Goal: Navigation & Orientation: Find specific page/section

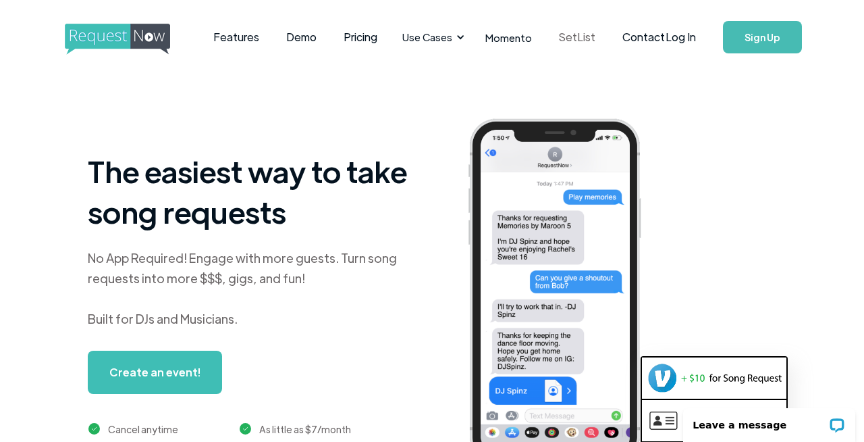
click at [559, 36] on link "SetList" at bounding box center [577, 37] width 63 height 42
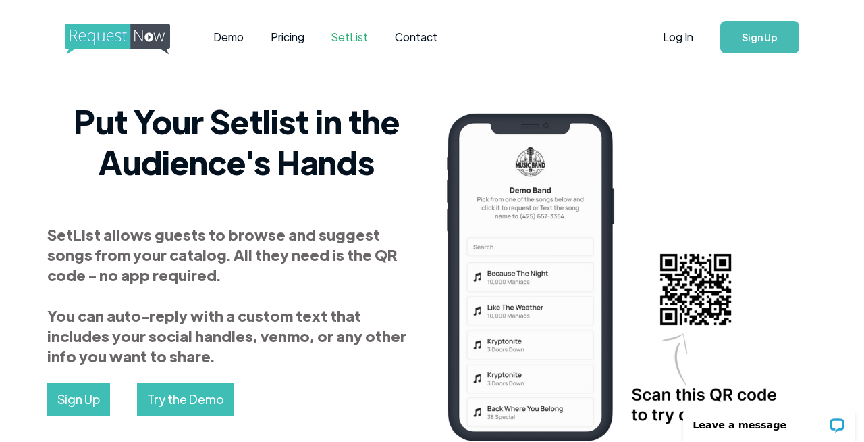
click at [147, 39] on img "home" at bounding box center [130, 39] width 130 height 31
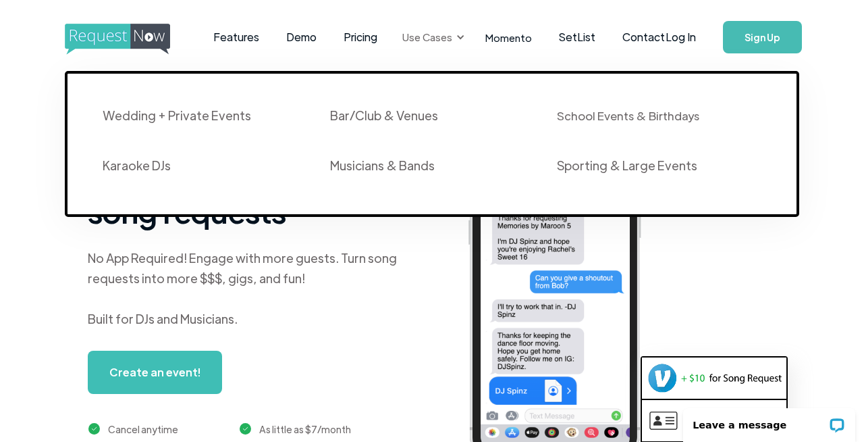
click at [450, 30] on div "Use Cases" at bounding box center [431, 37] width 74 height 42
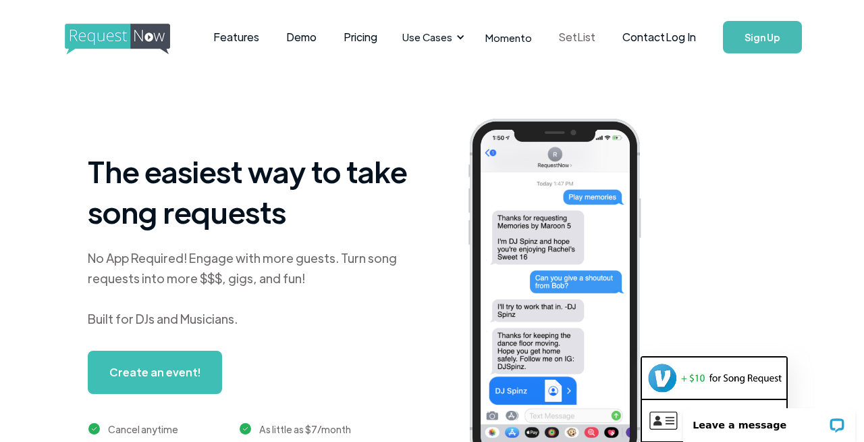
click at [584, 38] on link "SetList" at bounding box center [577, 37] width 63 height 42
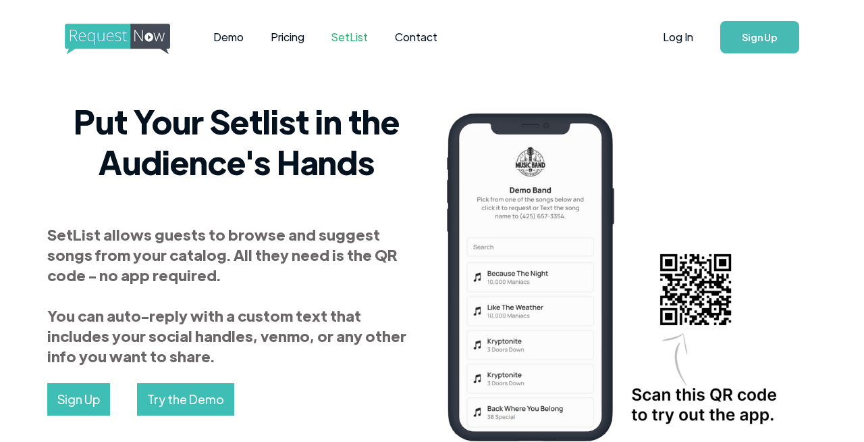
click at [97, 45] on img "home" at bounding box center [130, 39] width 130 height 31
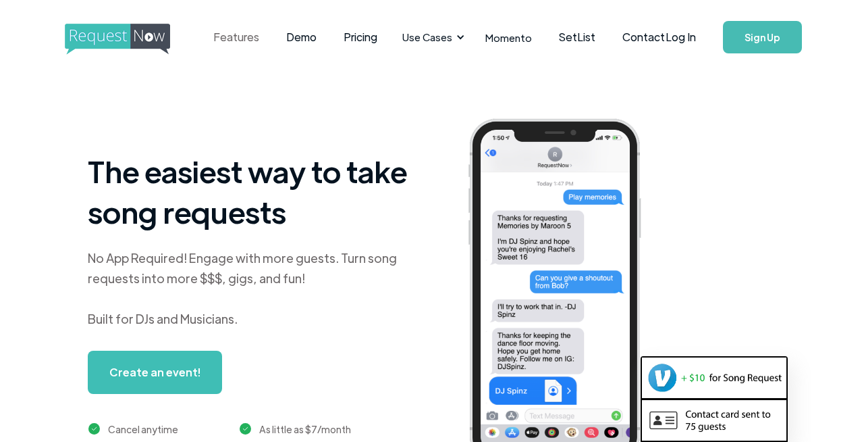
click at [247, 41] on link "Features" at bounding box center [236, 37] width 73 height 42
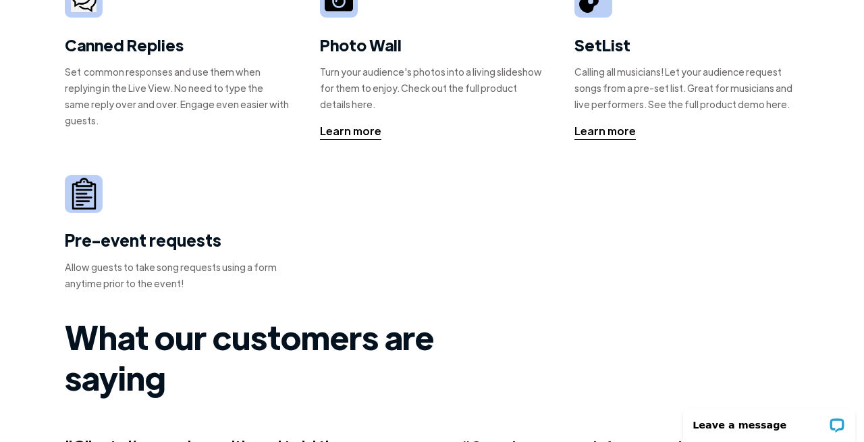
scroll to position [534, 0]
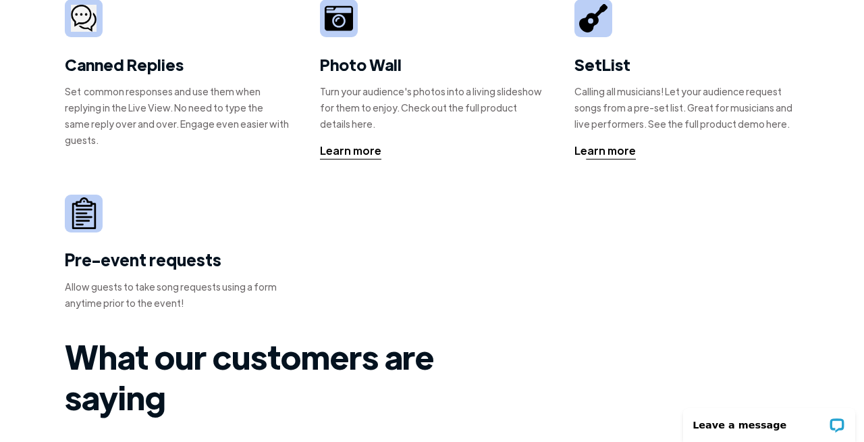
click at [597, 157] on div "Learn more" at bounding box center [605, 151] width 61 height 16
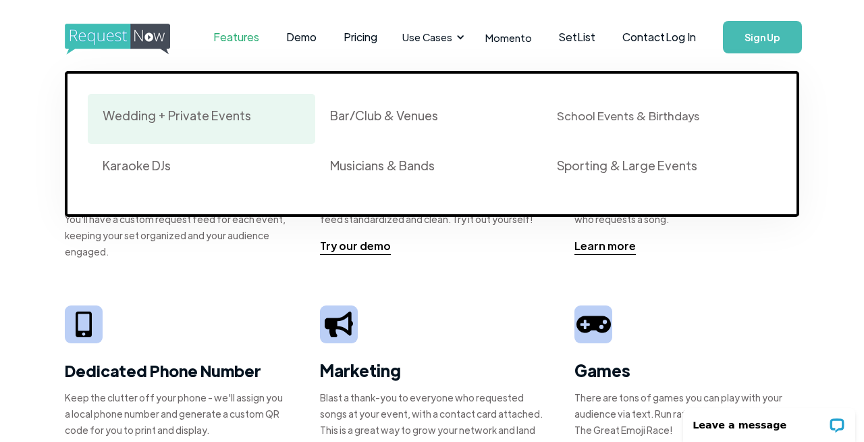
click at [230, 116] on div "Wedding + Private Events" at bounding box center [177, 115] width 149 height 16
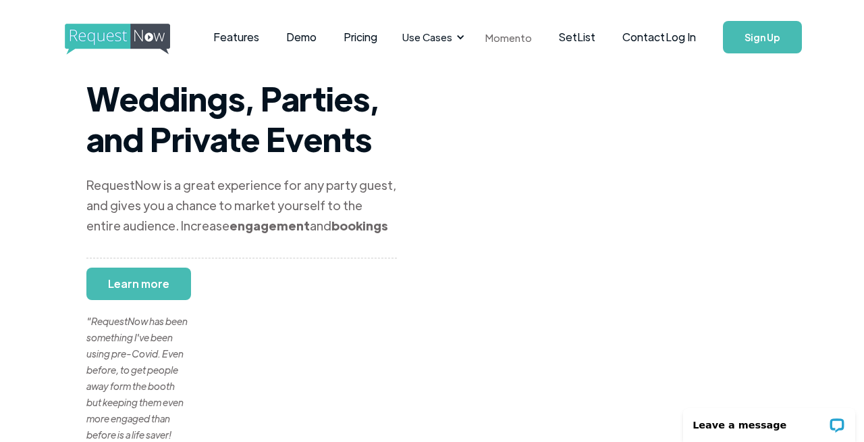
click at [494, 37] on link "Momento" at bounding box center [509, 38] width 74 height 40
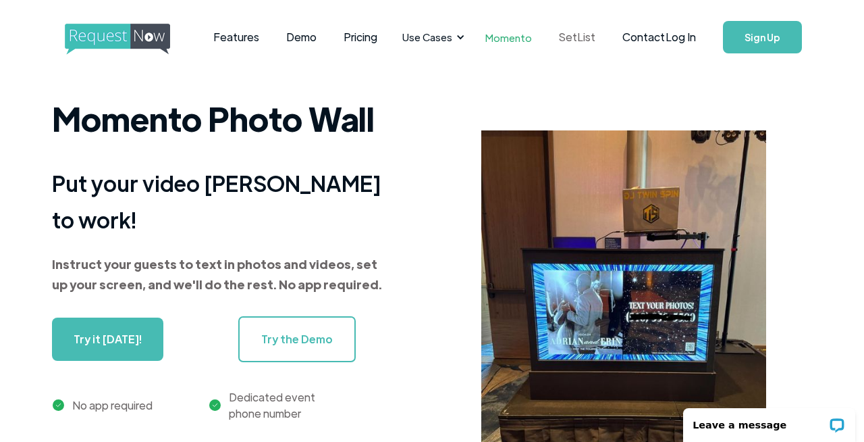
click at [575, 42] on link "SetList" at bounding box center [577, 37] width 63 height 42
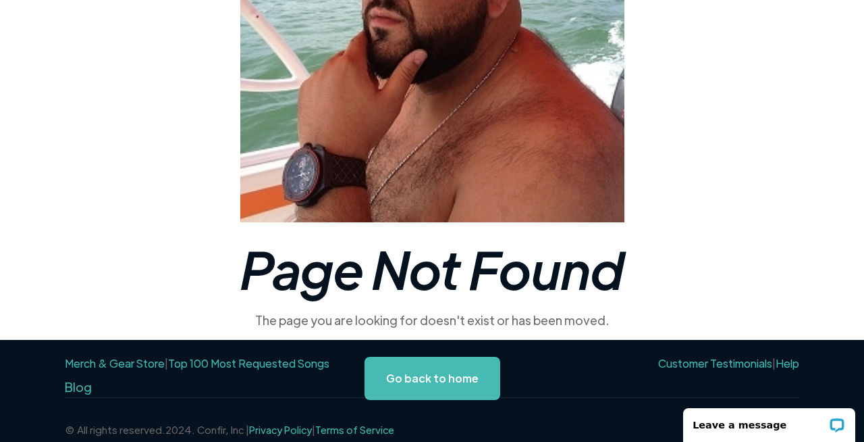
scroll to position [192, 0]
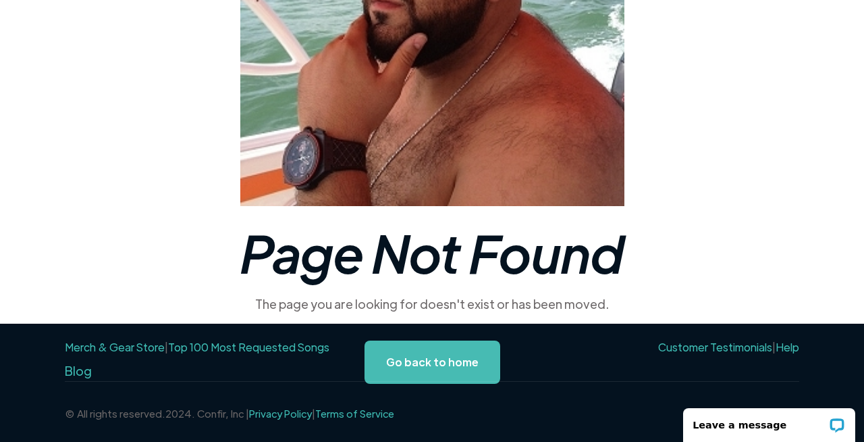
click at [274, 344] on link "Top 100 Most Requested Songs" at bounding box center [248, 347] width 161 height 14
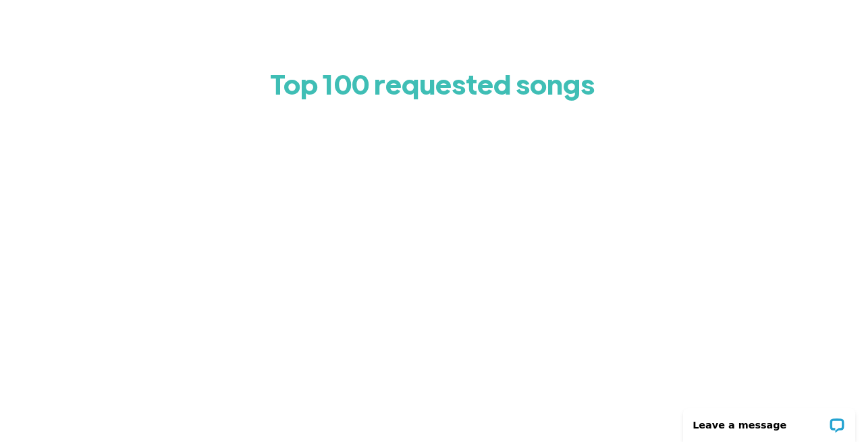
scroll to position [58, 0]
